Goal: Navigation & Orientation: Find specific page/section

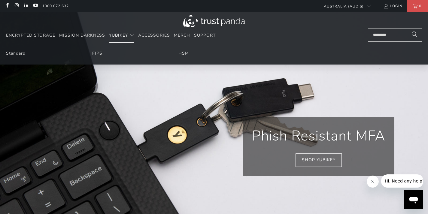
click at [131, 35] on span "Translation missing: en.navigation.header.main_nav" at bounding box center [131, 35] width 5 height 5
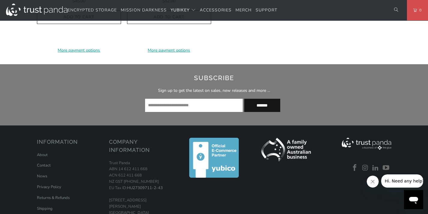
scroll to position [807, 0]
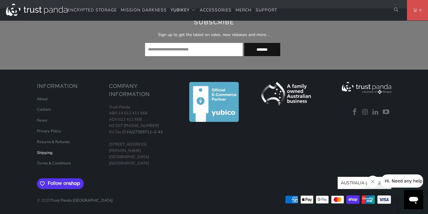
click at [47, 153] on link "Shipping" at bounding box center [45, 152] width 16 height 5
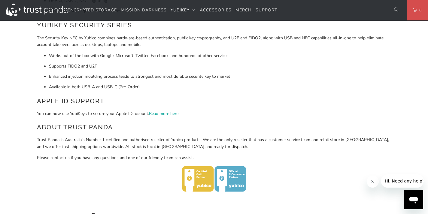
scroll to position [0, 0]
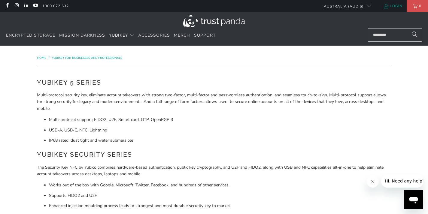
click at [390, 6] on link "Login" at bounding box center [392, 6] width 19 height 7
